Goal: Task Accomplishment & Management: Manage account settings

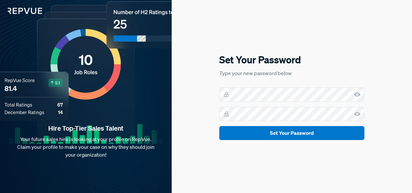
click at [200, 114] on div "Set Your Password Type your new password below Set Your Password" at bounding box center [292, 96] width 240 height 193
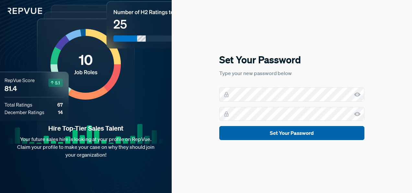
click at [228, 135] on button "Set Your Password" at bounding box center [291, 133] width 145 height 14
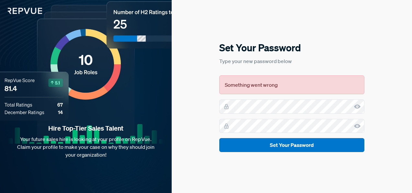
click at [359, 104] on icon at bounding box center [357, 106] width 6 height 6
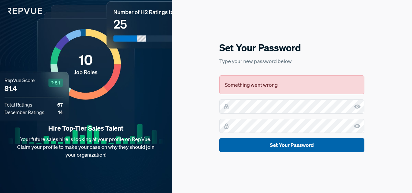
click at [352, 145] on button "Set Your Password" at bounding box center [291, 145] width 145 height 14
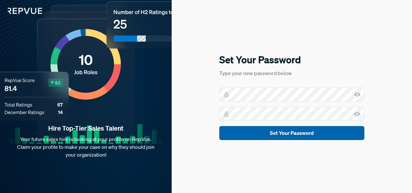
click at [283, 132] on button "Set Your Password" at bounding box center [291, 133] width 145 height 14
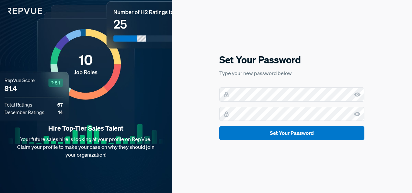
drag, startPoint x: 195, startPoint y: 101, endPoint x: 200, endPoint y: 101, distance: 4.9
click at [195, 101] on div "Set Your Password Type your new password below Set Your Password" at bounding box center [292, 96] width 240 height 193
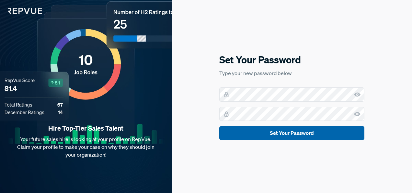
click at [357, 131] on button "Set Your Password" at bounding box center [291, 133] width 145 height 14
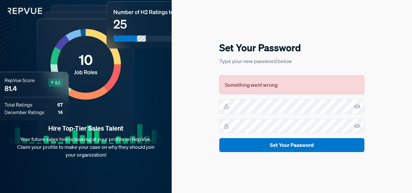
click at [359, 107] on use at bounding box center [357, 106] width 6 height 4
click at [357, 123] on icon at bounding box center [357, 126] width 6 height 6
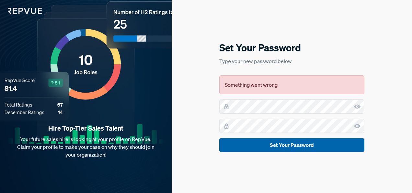
click at [313, 144] on button "Set Your Password" at bounding box center [291, 145] width 145 height 14
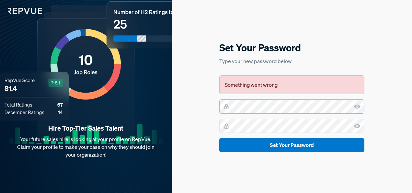
click at [229, 110] on div at bounding box center [291, 106] width 145 height 14
drag, startPoint x: 206, startPoint y: 125, endPoint x: 216, endPoint y: 123, distance: 9.9
click at [206, 125] on div "Set Your Password Type your new password below Something went wrong Set Your Pa…" at bounding box center [292, 96] width 240 height 193
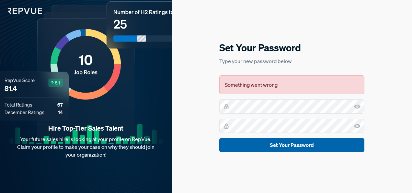
click at [352, 144] on button "Set Your Password" at bounding box center [291, 145] width 145 height 14
click at [315, 142] on button "Set Your Password" at bounding box center [291, 145] width 145 height 14
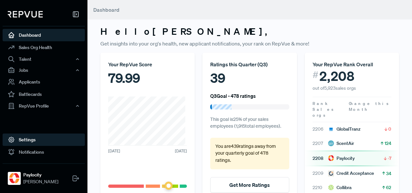
click at [31, 139] on link "Settings" at bounding box center [44, 139] width 82 height 12
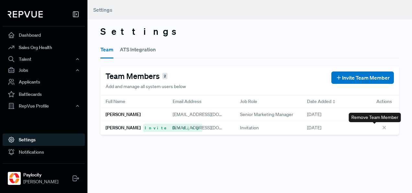
click at [383, 127] on use at bounding box center [384, 127] width 3 height 3
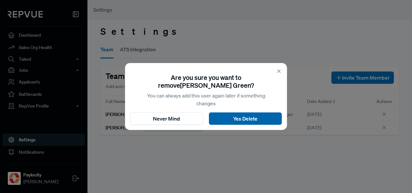
click at [262, 115] on button "Yes Delete" at bounding box center [245, 118] width 73 height 12
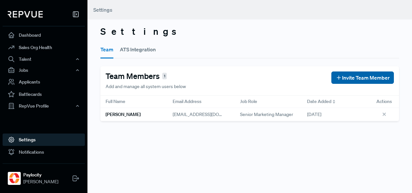
click at [358, 78] on span "Invite Team Member" at bounding box center [366, 78] width 48 height 8
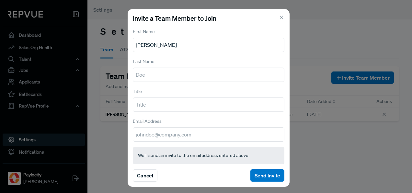
type input "Rebecca"
type input "Green"
click at [180, 133] on input "email" at bounding box center [209, 134] width 152 height 14
type input "rgreen@paylocity.com"
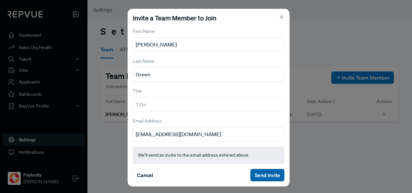
click at [262, 172] on button "Send Invite" at bounding box center [268, 175] width 34 height 12
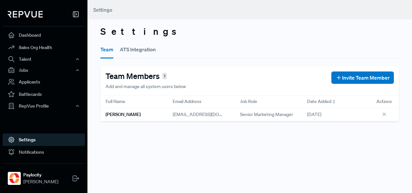
click at [131, 50] on button "ATS Integration" at bounding box center [138, 49] width 36 height 18
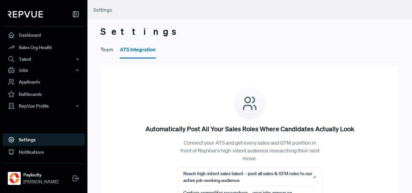
click at [110, 49] on button "Team" at bounding box center [106, 49] width 13 height 18
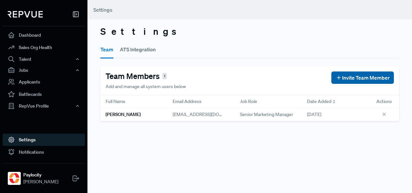
click at [344, 80] on span "Invite Team Member" at bounding box center [366, 78] width 48 height 8
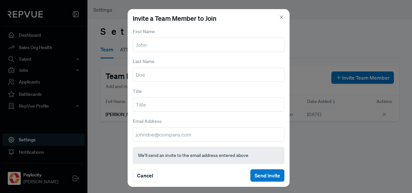
click at [154, 44] on input "text" at bounding box center [209, 45] width 152 height 14
type input "Rebecca"
type input "Green"
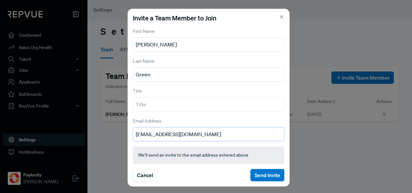
drag, startPoint x: 187, startPoint y: 130, endPoint x: 96, endPoint y: 138, distance: 91.1
click at [96, 138] on div "Invite a Team Member to Join First Name Rebecca Last Name Green Title Email Add…" at bounding box center [206, 96] width 412 height 193
paste input "RGreen2"
type input "RGreen2@paylocity.com"
click at [268, 170] on button "Send Invite" at bounding box center [268, 175] width 34 height 12
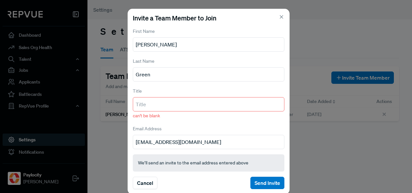
click at [159, 102] on input "text" at bounding box center [209, 104] width 152 height 14
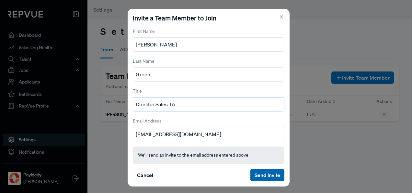
type input "Director Sales TA"
click at [267, 171] on button "Send Invite" at bounding box center [268, 175] width 34 height 12
